Goal: Find specific page/section

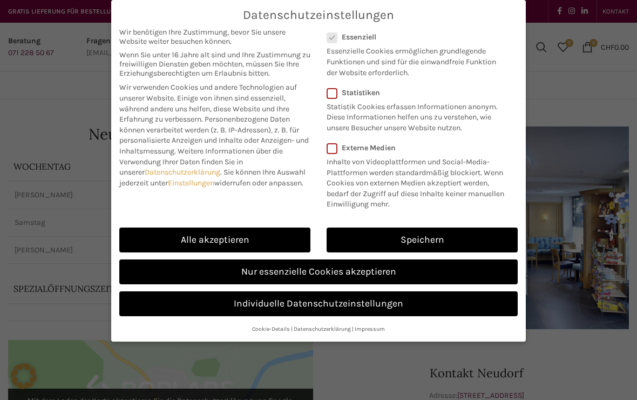
click at [257, 239] on link "Alle akzeptieren" at bounding box center [214, 239] width 191 height 25
checkbox input "true"
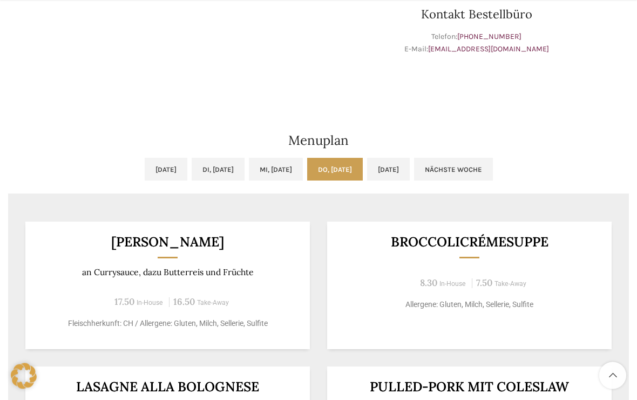
scroll to position [416, 0]
click at [410, 174] on link "[DATE]" at bounding box center [388, 169] width 43 height 23
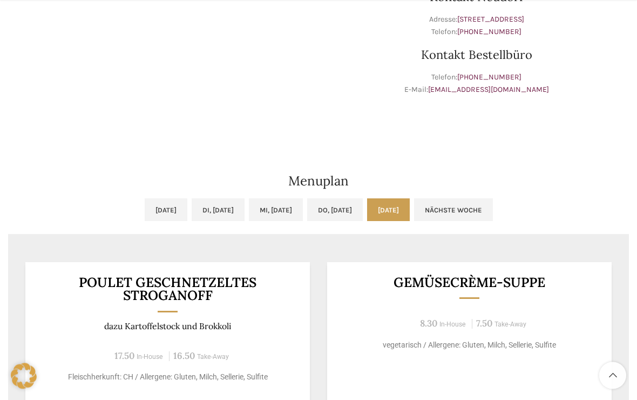
scroll to position [376, 0]
click at [410, 211] on link "[DATE]" at bounding box center [388, 209] width 43 height 23
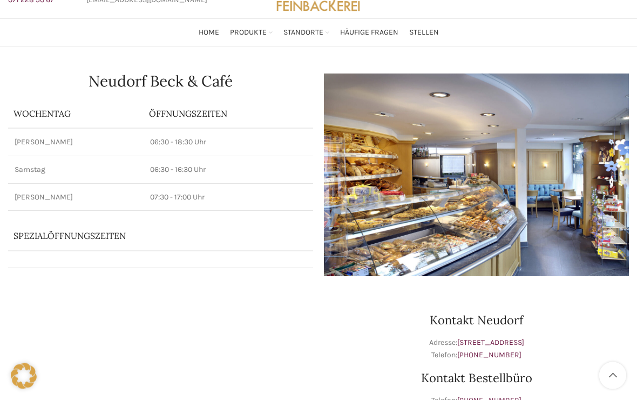
scroll to position [0, 0]
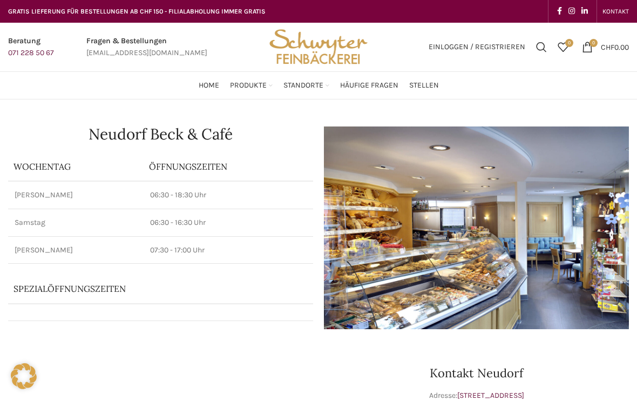
click at [355, 249] on link "Zürcherstrasse" at bounding box center [362, 258] width 92 height 18
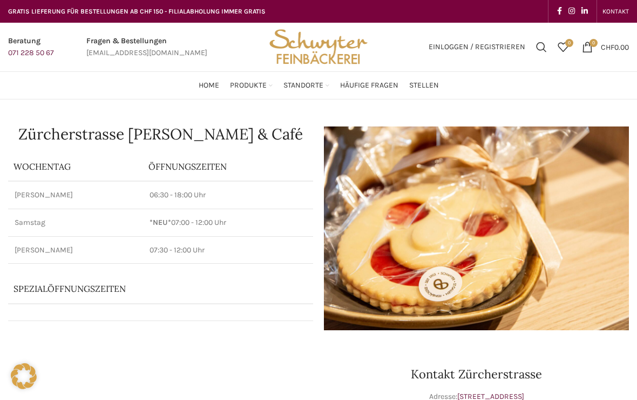
click at [340, 207] on link "Schuppis Backstubenbistro" at bounding box center [362, 217] width 92 height 28
